Goal: Task Accomplishment & Management: Use online tool/utility

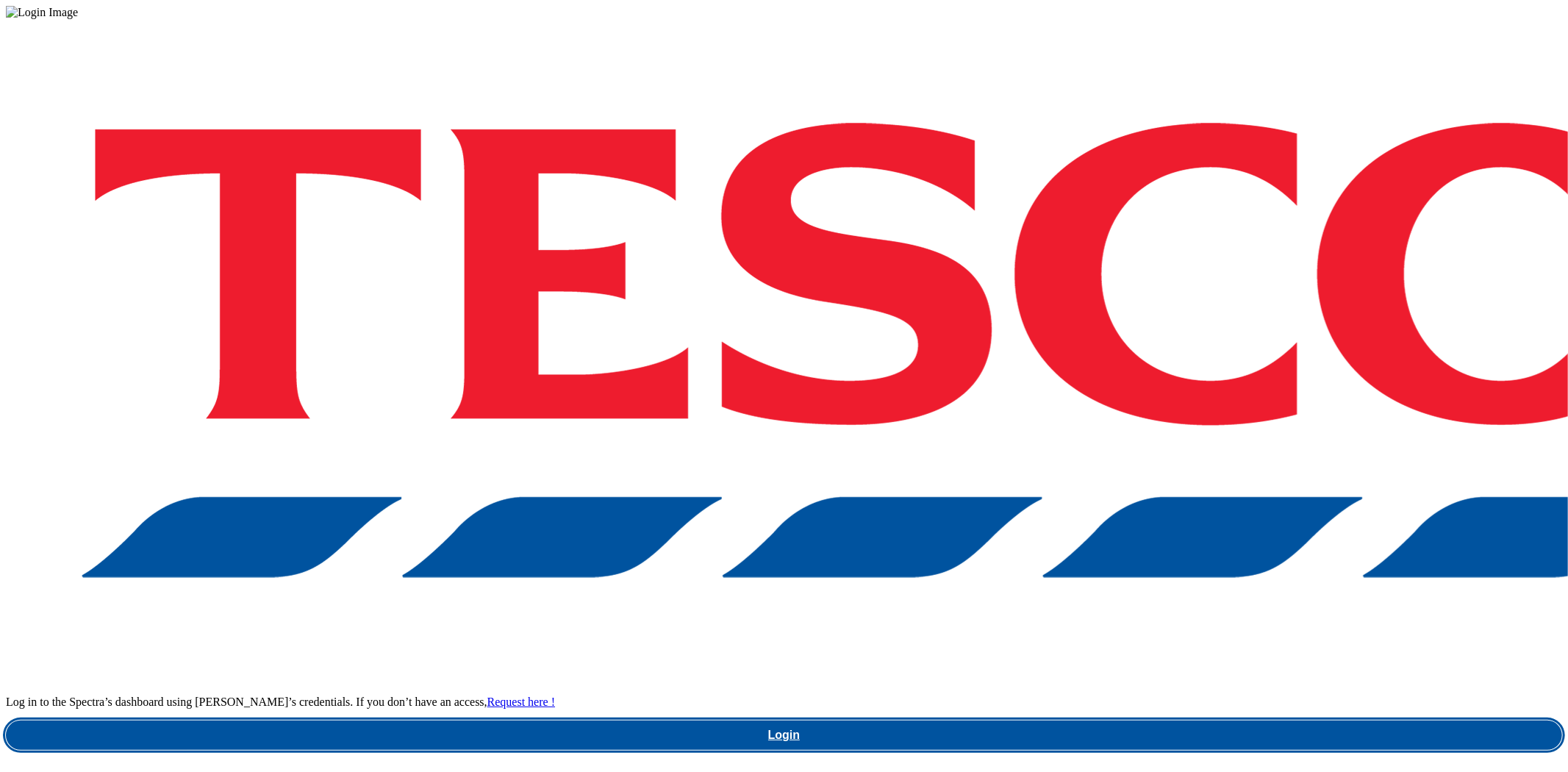
click at [1112, 720] on link "Login" at bounding box center [784, 735] width 1557 height 30
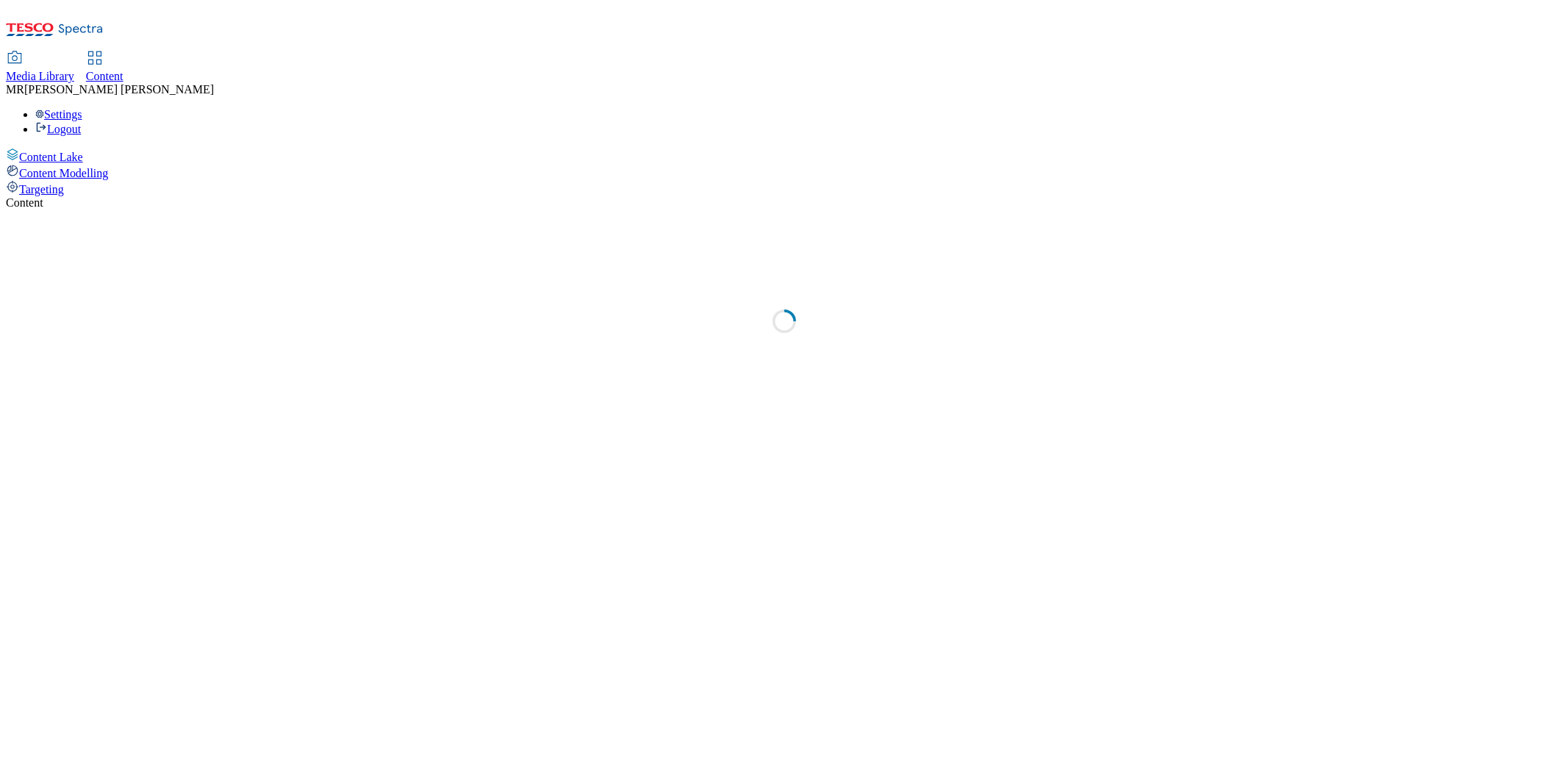
select select "ghs-[GEOGRAPHIC_DATA]"
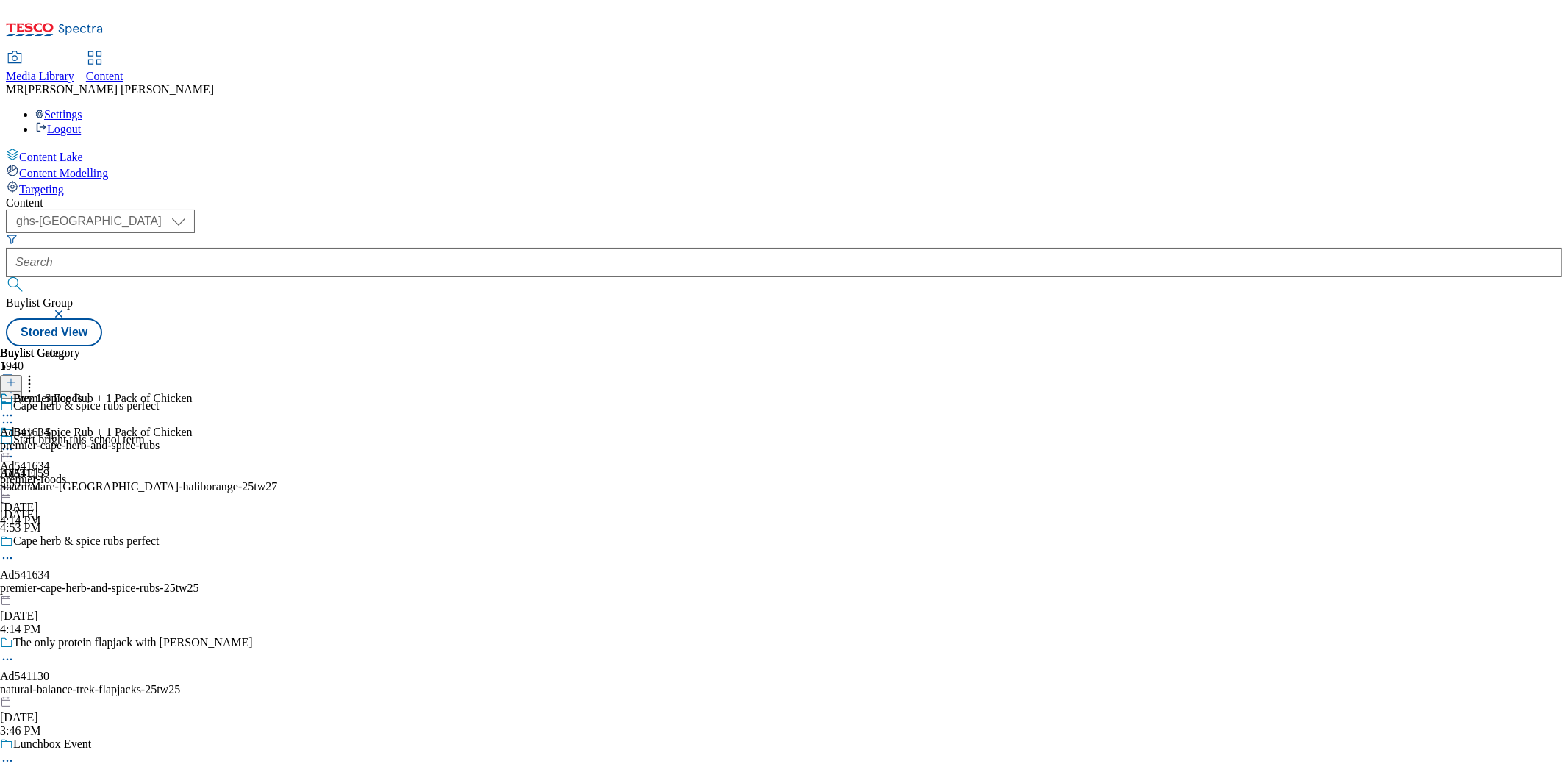
click at [15, 442] on icon at bounding box center [7, 449] width 15 height 15
click at [80, 543] on span "Preview" at bounding box center [63, 548] width 35 height 11
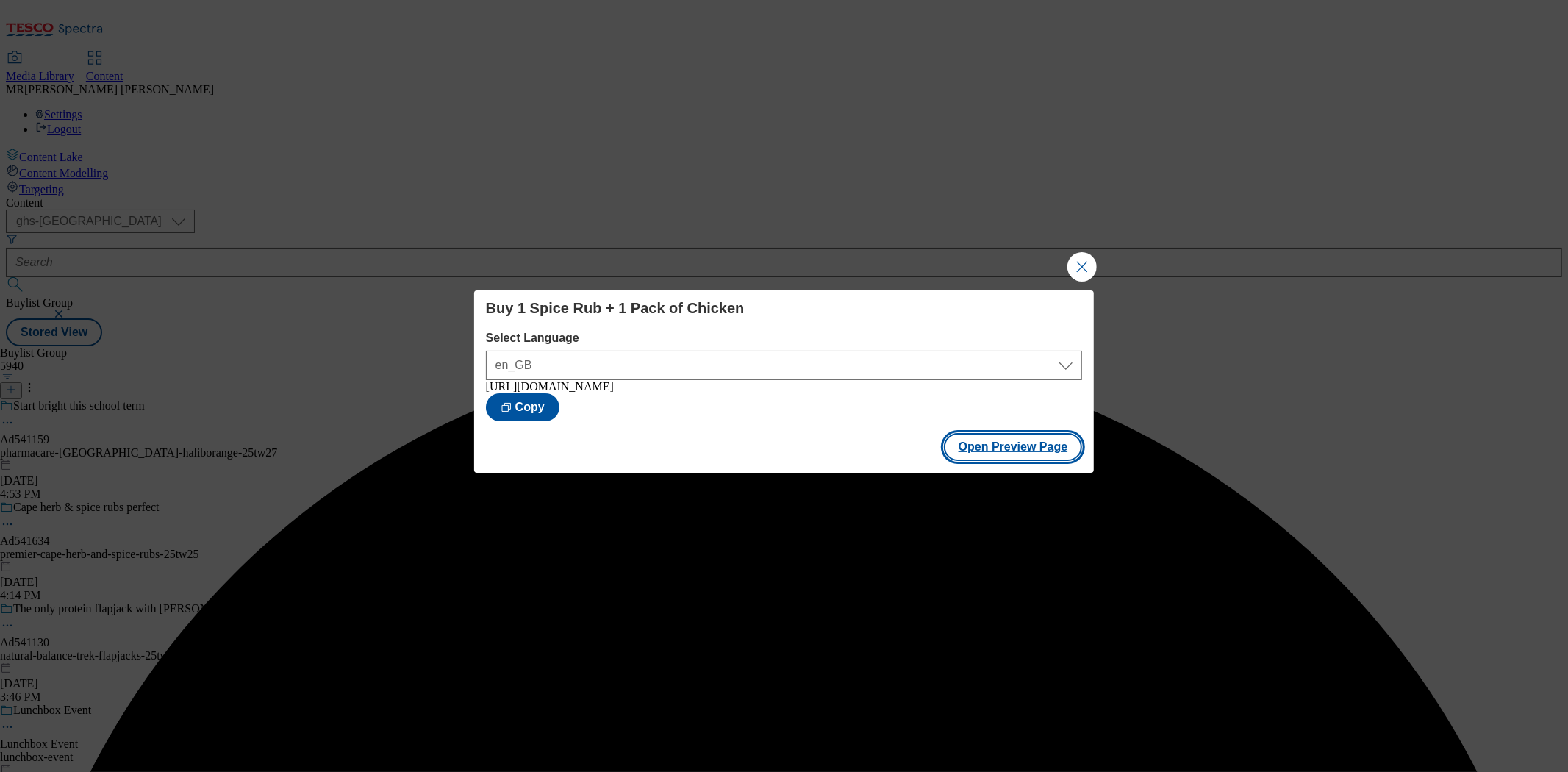
click at [990, 452] on button "Open Preview Page" at bounding box center [1013, 447] width 139 height 28
click at [1063, 266] on div "Buy 1 Spice Rub + 1 Pack of Chicken Select Language en_GB en_GB [URL][DOMAIN_NA…" at bounding box center [784, 386] width 1568 height 772
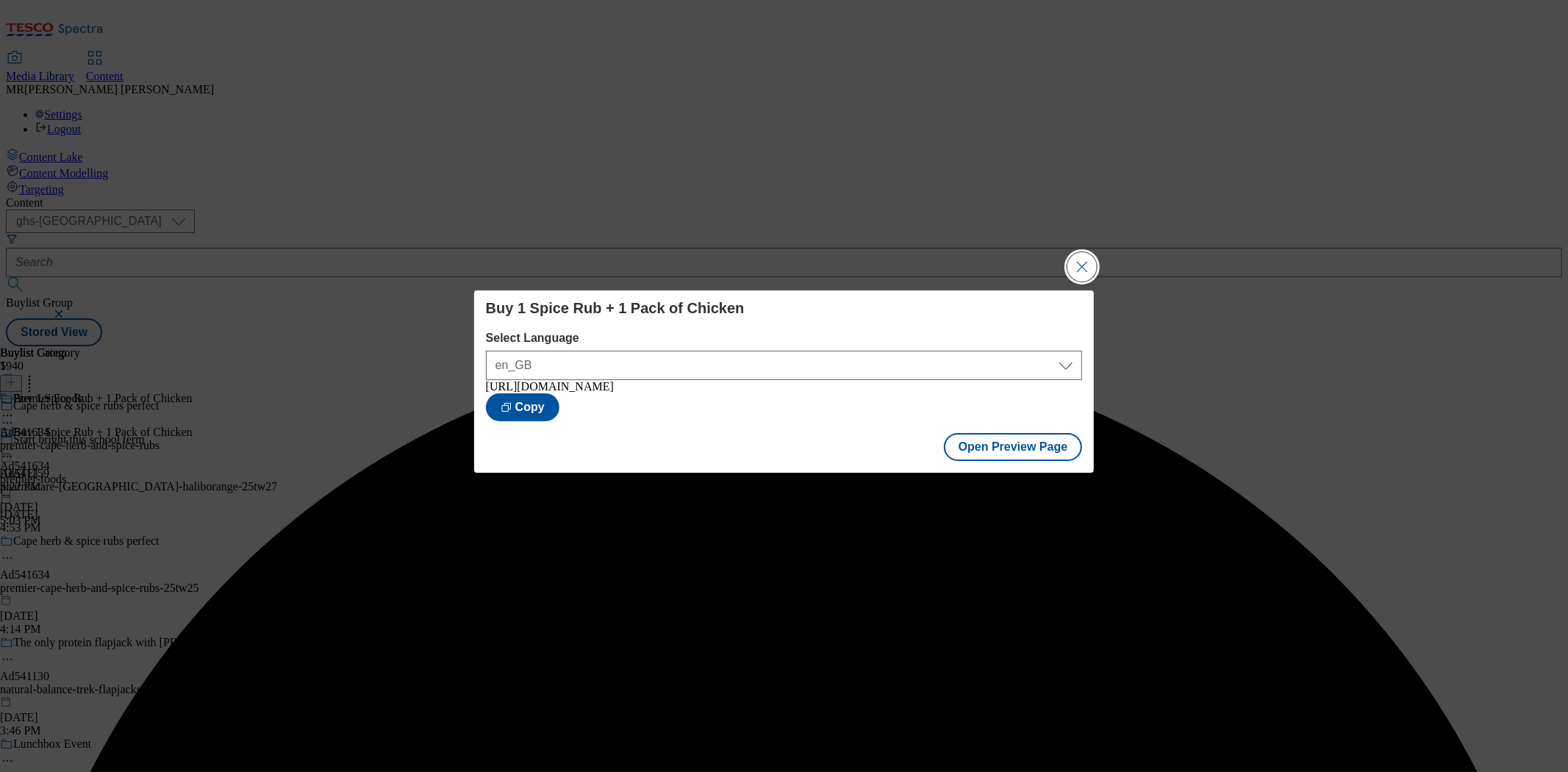
click at [1088, 261] on button "Close Modal" at bounding box center [1082, 268] width 30 height 30
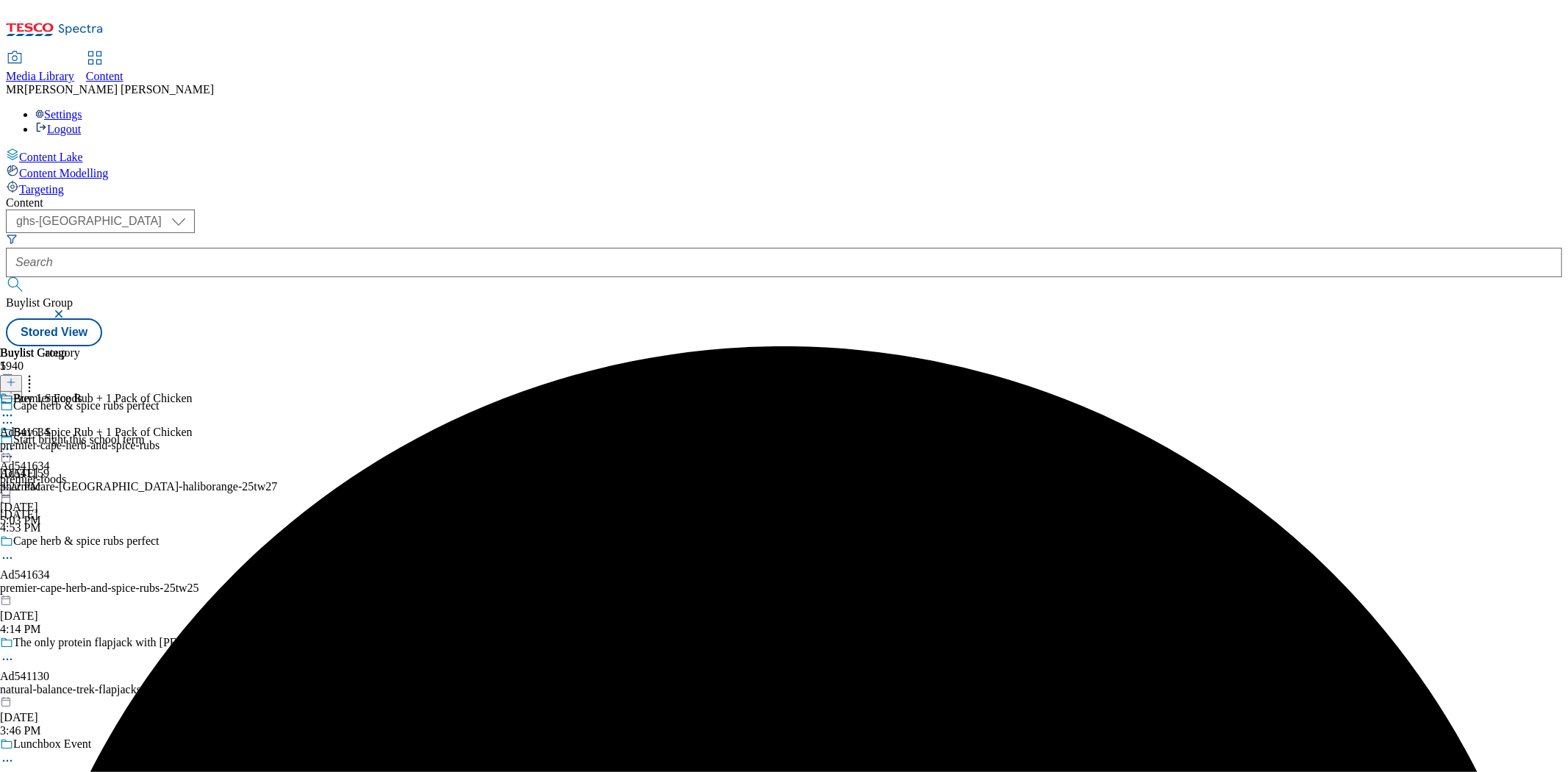
click at [15, 442] on icon at bounding box center [7, 449] width 15 height 15
click at [78, 594] on span "Publish" at bounding box center [61, 599] width 32 height 11
